Goal: Navigation & Orientation: Find specific page/section

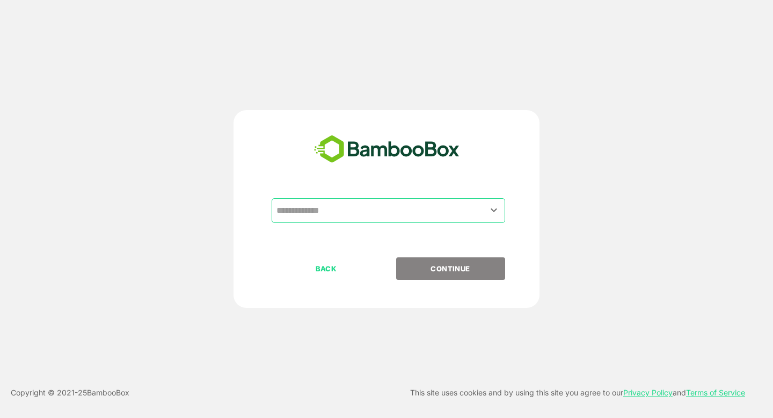
click at [370, 201] on input "text" at bounding box center [388, 210] width 229 height 20
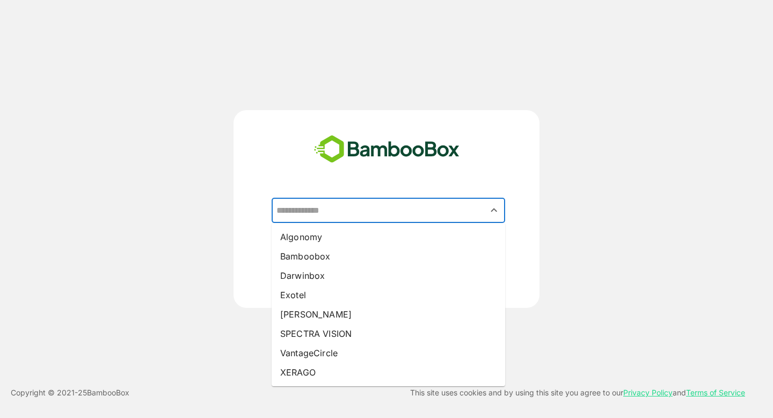
click at [294, 119] on div "​ Algonomy Bamboobox Darwinbox Exotel [PERSON_NAME] SPECTRA VISION VantageCircl…" at bounding box center [387, 209] width 306 height 198
click at [303, 205] on input "text" at bounding box center [388, 210] width 229 height 20
click at [311, 310] on li "[PERSON_NAME]" at bounding box center [389, 313] width 234 height 19
type input "*****"
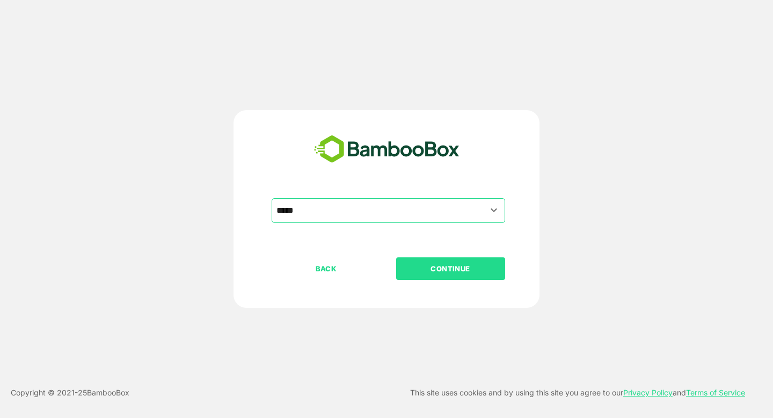
click at [432, 275] on button "CONTINUE" at bounding box center [450, 268] width 109 height 23
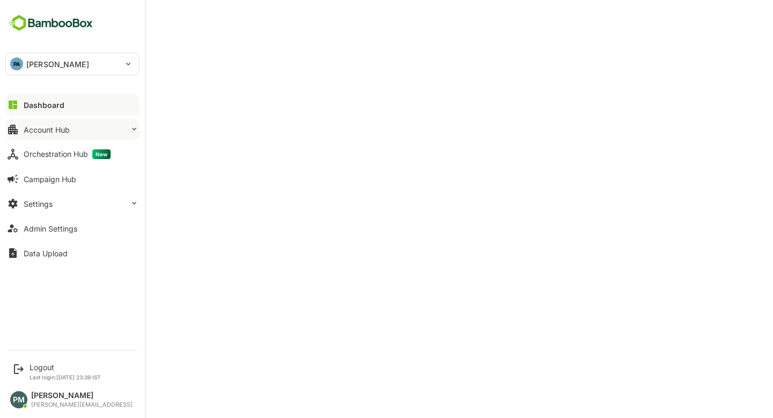
click at [73, 135] on button "Account Hub" at bounding box center [72, 129] width 134 height 21
click at [64, 133] on div "Account Hub" at bounding box center [47, 129] width 46 height 9
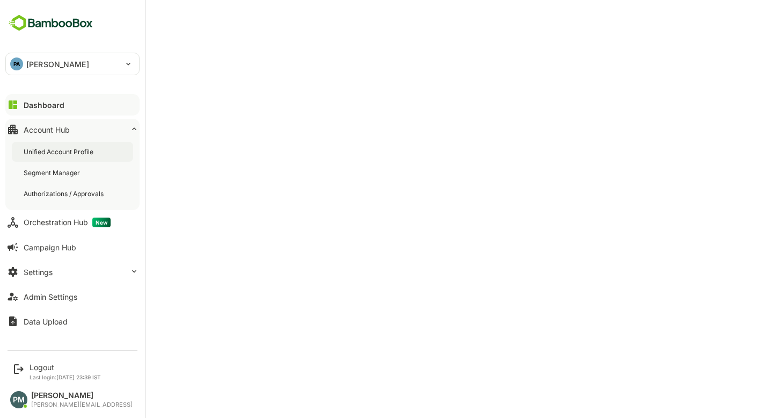
click at [87, 151] on div "Unified Account Profile" at bounding box center [60, 151] width 72 height 9
click at [45, 275] on div "Settings" at bounding box center [38, 271] width 29 height 9
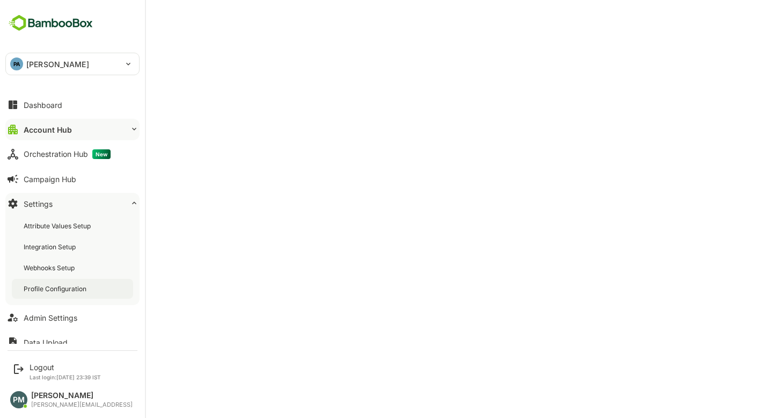
click at [77, 288] on div "Profile Configuration" at bounding box center [56, 288] width 65 height 9
click at [73, 106] on button "Dashboard" at bounding box center [72, 104] width 134 height 21
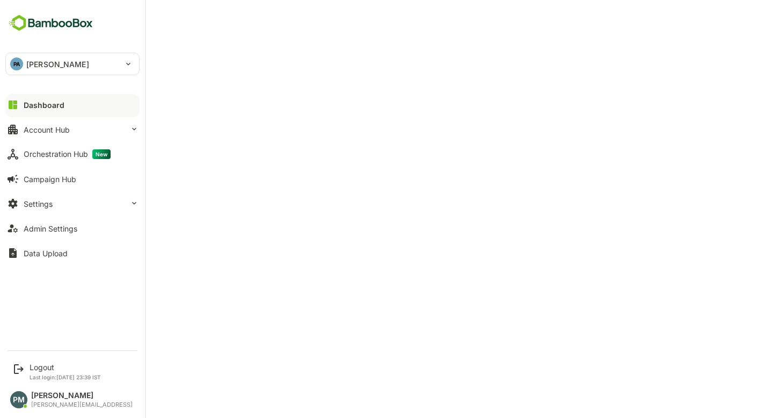
click at [56, 215] on div "Dashboard Account Hub Orchestration Hub New Campaign Hub Settings Admin Setting…" at bounding box center [72, 178] width 145 height 173
click at [49, 204] on div "Settings" at bounding box center [38, 203] width 29 height 9
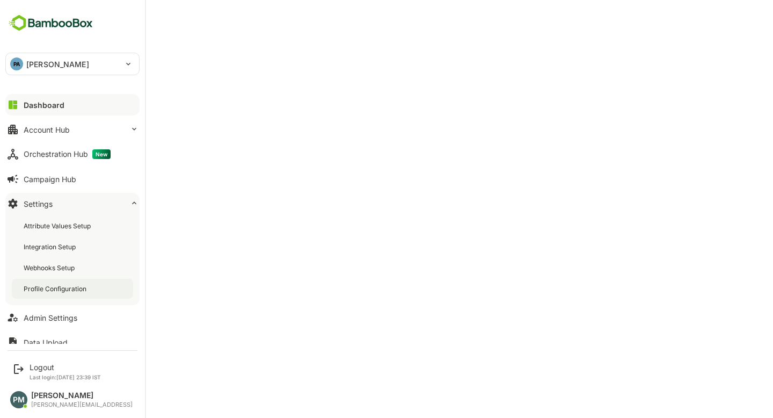
click at [47, 292] on div "Profile Configuration" at bounding box center [56, 288] width 65 height 9
click at [68, 98] on button "Dashboard" at bounding box center [72, 104] width 134 height 21
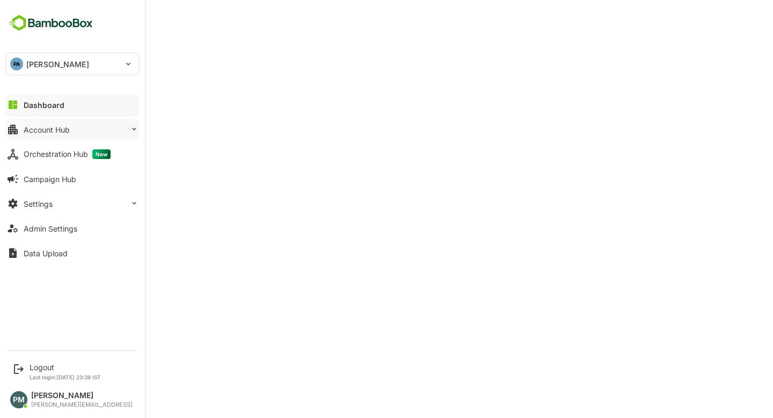
click at [48, 136] on button "Account Hub" at bounding box center [72, 129] width 134 height 21
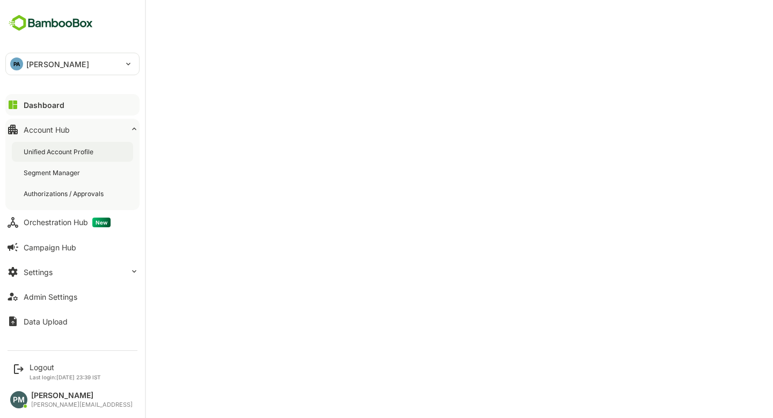
click at [85, 155] on div "Unified Account Profile" at bounding box center [60, 151] width 72 height 9
click at [61, 107] on div "Dashboard" at bounding box center [43, 104] width 39 height 9
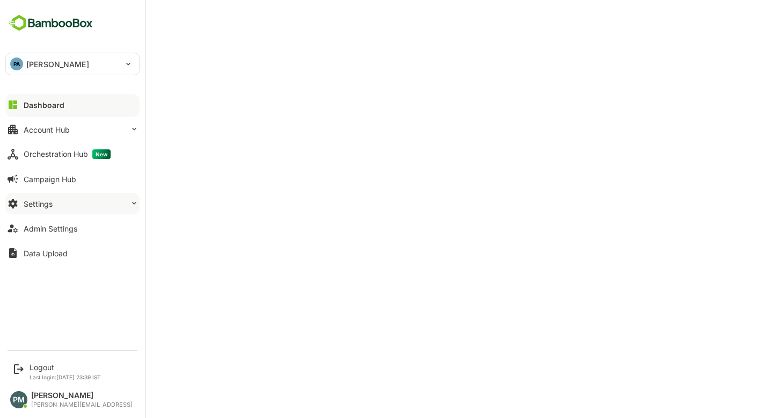
click at [75, 199] on button "Settings" at bounding box center [72, 203] width 134 height 21
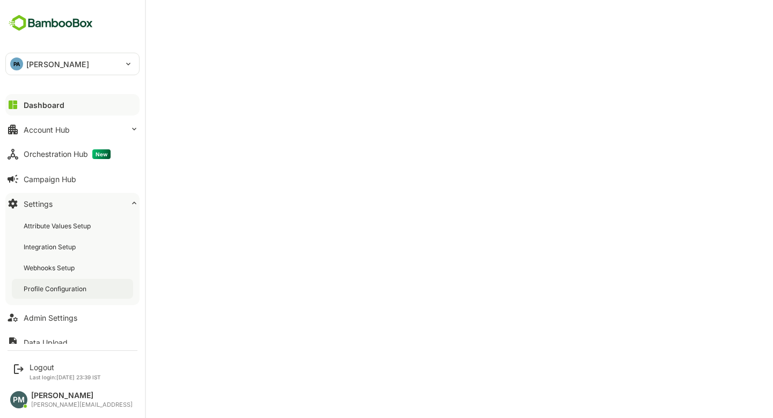
click at [53, 289] on div "Profile Configuration" at bounding box center [56, 288] width 65 height 9
click at [64, 107] on button "Dashboard" at bounding box center [72, 104] width 134 height 21
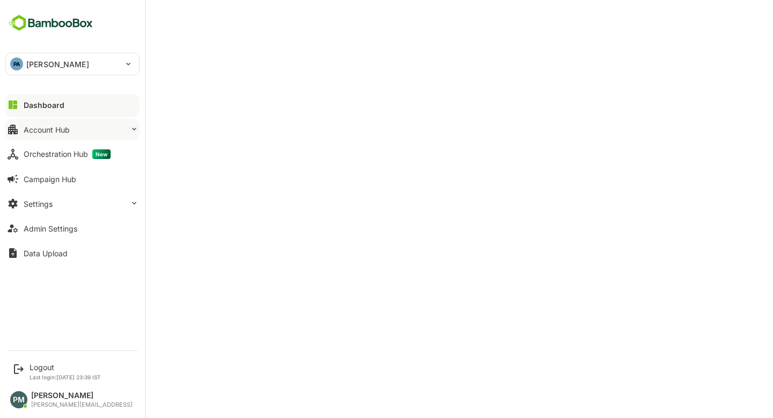
click at [65, 132] on div "Account Hub" at bounding box center [47, 129] width 46 height 9
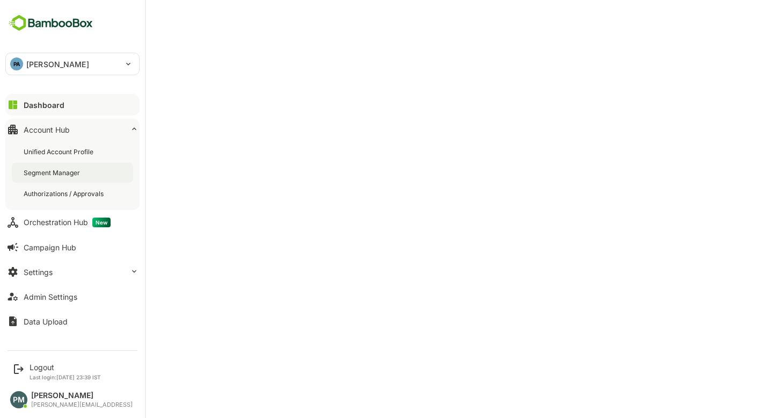
click at [70, 176] on div "Segment Manager" at bounding box center [53, 172] width 59 height 9
click at [58, 149] on div "Unified Account Profile" at bounding box center [60, 151] width 72 height 9
click at [54, 266] on button "Settings" at bounding box center [72, 271] width 134 height 21
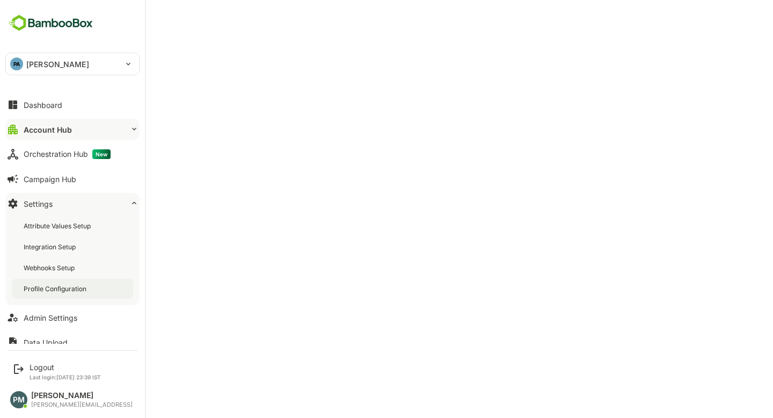
click at [68, 284] on div "Profile Configuration" at bounding box center [56, 288] width 65 height 9
click at [39, 127] on div "Account Hub" at bounding box center [47, 129] width 46 height 9
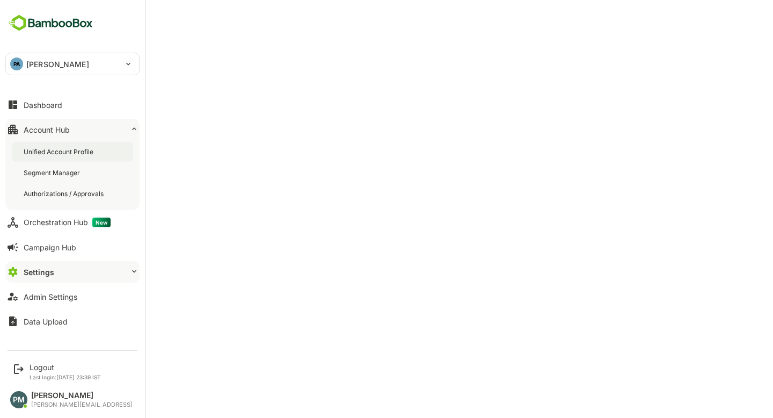
click at [64, 153] on div "Unified Account Profile" at bounding box center [60, 151] width 72 height 9
click at [43, 102] on div "Dashboard" at bounding box center [43, 104] width 39 height 9
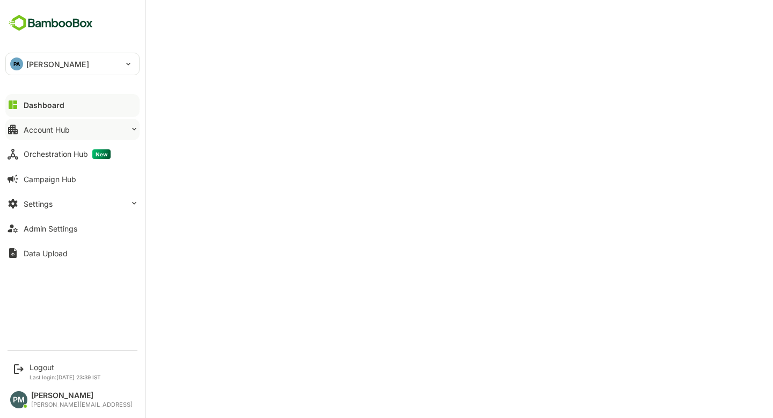
click at [57, 128] on div "Account Hub" at bounding box center [47, 129] width 46 height 9
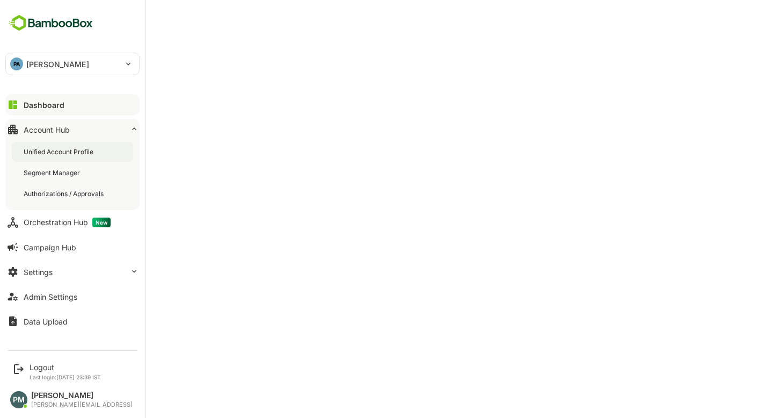
click at [66, 147] on div "Unified Account Profile" at bounding box center [60, 151] width 72 height 9
click at [38, 105] on div "Dashboard" at bounding box center [43, 104] width 39 height 9
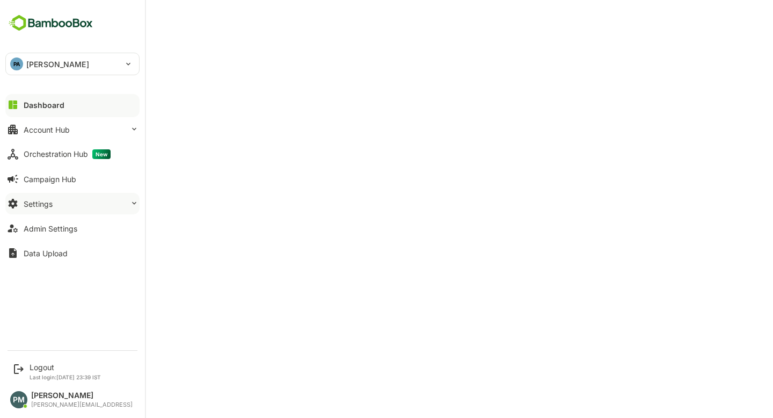
click at [77, 202] on button "Settings" at bounding box center [72, 203] width 134 height 21
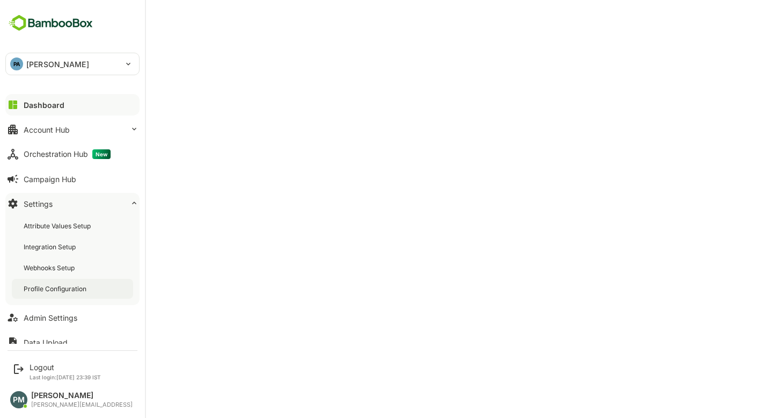
click at [58, 289] on div "Profile Configuration" at bounding box center [56, 288] width 65 height 9
click at [23, 105] on button "Dashboard" at bounding box center [72, 104] width 134 height 21
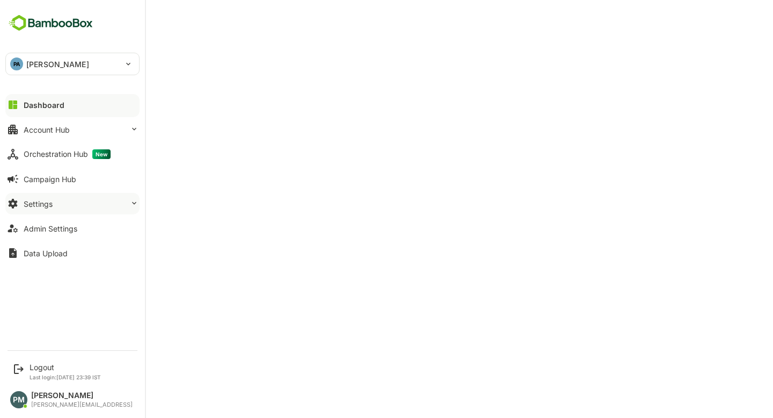
click at [86, 211] on button "Settings" at bounding box center [72, 203] width 134 height 21
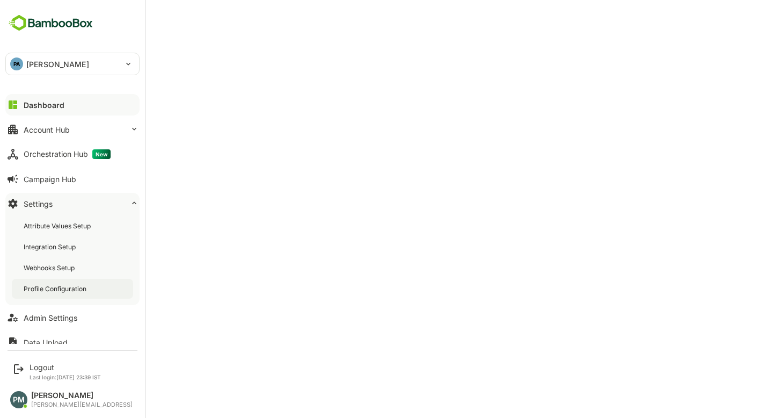
click at [74, 294] on div "Profile Configuration" at bounding box center [72, 289] width 121 height 20
click at [66, 104] on button "Dashboard" at bounding box center [72, 104] width 134 height 21
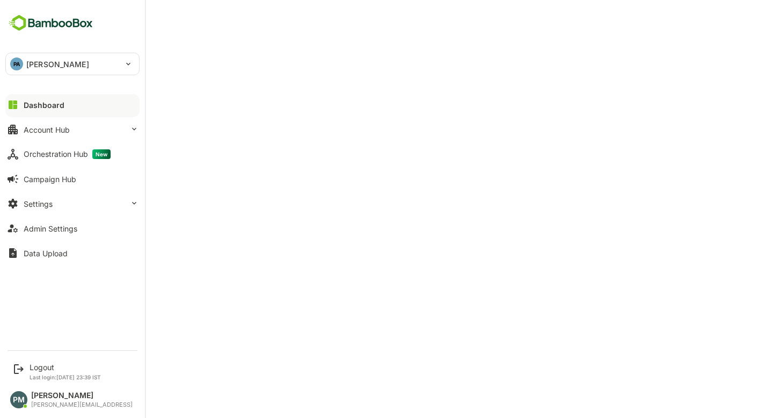
click at [76, 103] on button "Dashboard" at bounding box center [72, 104] width 134 height 21
click at [74, 124] on button "Account Hub" at bounding box center [72, 129] width 134 height 21
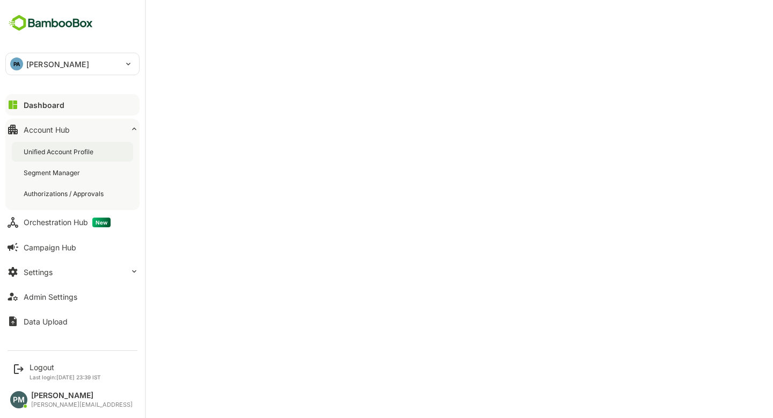
click at [99, 154] on div "Unified Account Profile" at bounding box center [72, 152] width 121 height 20
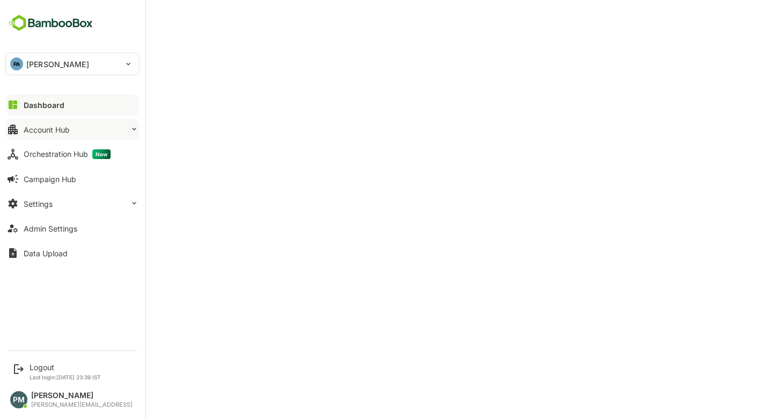
click at [40, 122] on button "Account Hub" at bounding box center [72, 129] width 134 height 21
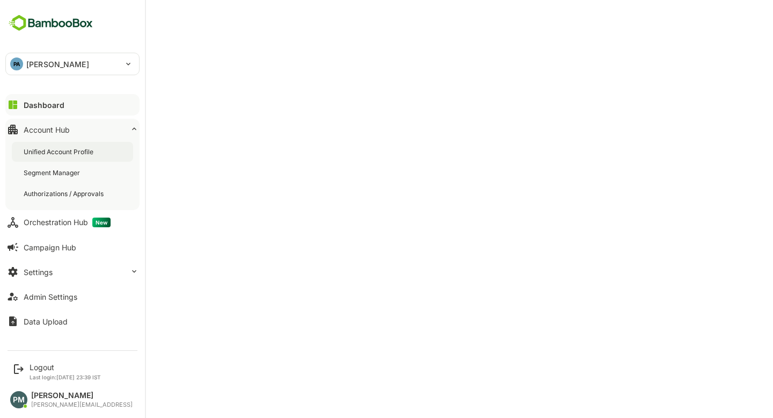
click at [77, 155] on div "Unified Account Profile" at bounding box center [60, 151] width 72 height 9
